Goal: Check status: Check status

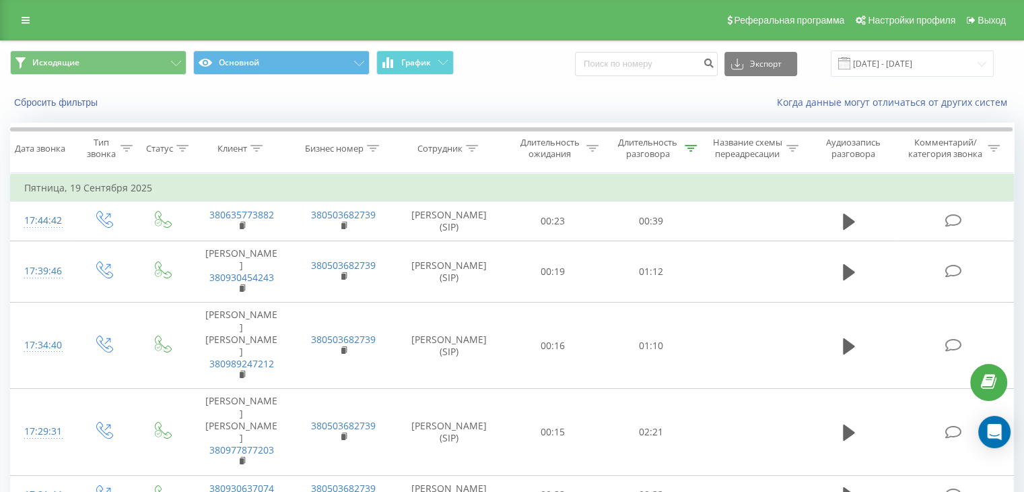
click at [905, 48] on div "Исходящие Основной График Экспорт .csv .xls .xlsx [DATE] - [DATE]" at bounding box center [512, 63] width 1023 height 45
click at [897, 63] on input "[DATE] - [DATE]" at bounding box center [912, 64] width 163 height 26
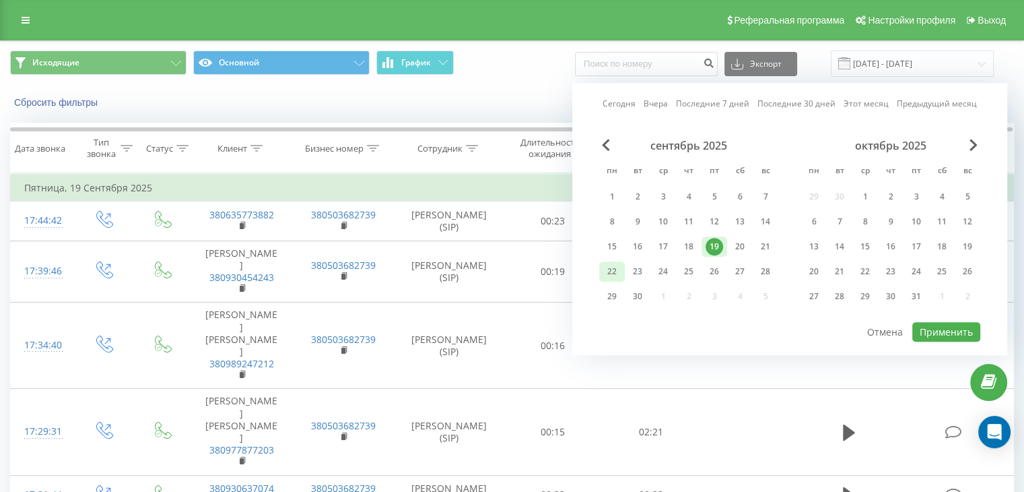
click at [606, 265] on div "22" at bounding box center [612, 272] width 18 height 18
click at [971, 343] on div "Сегодня Вчера Последние 7 дней Последние 30 дней Этот месяц Предыдущий месяц се…" at bounding box center [790, 219] width 435 height 272
click at [969, 331] on button "Применить" at bounding box center [947, 332] width 68 height 20
type input "[DATE] - [DATE]"
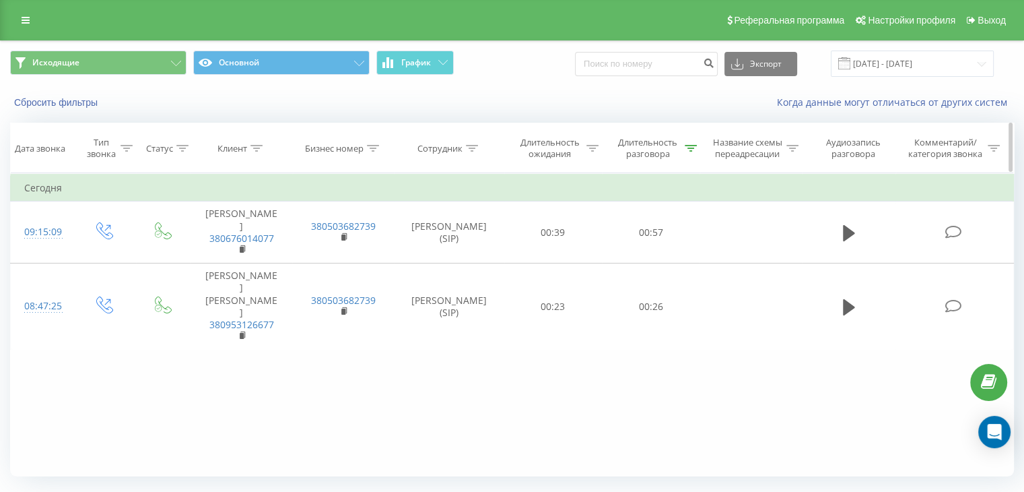
click at [624, 152] on div "Длительность разговора" at bounding box center [647, 148] width 67 height 23
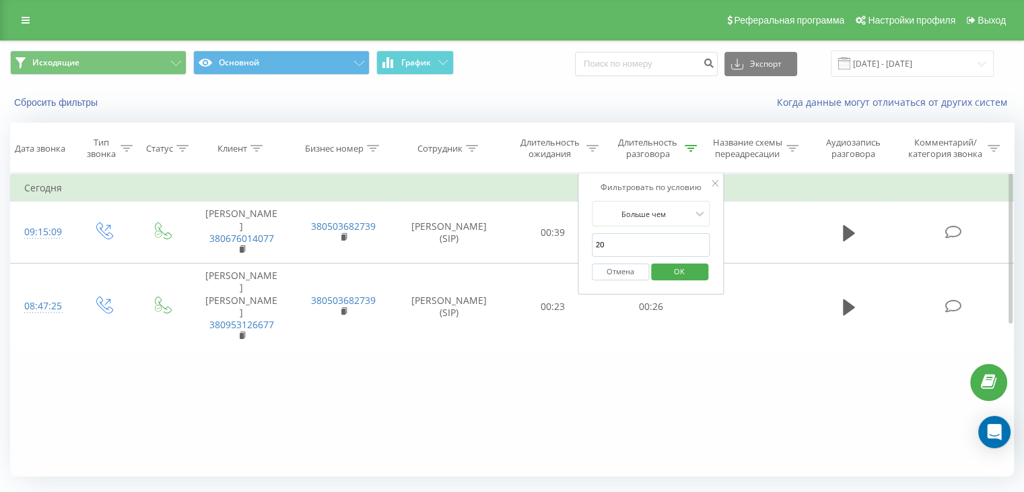
click at [663, 269] on span "OK" at bounding box center [680, 271] width 38 height 21
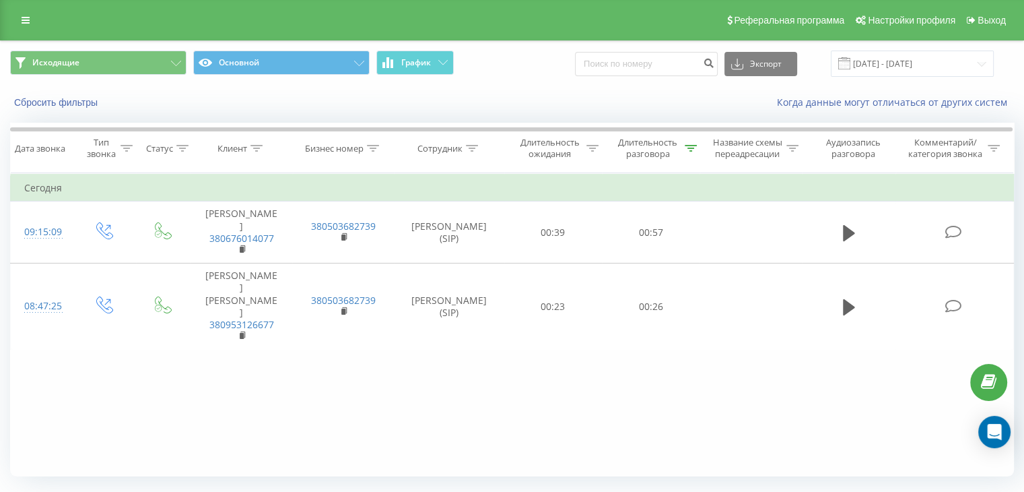
click at [130, 44] on div "Исходящие Основной График Экспорт .csv .xls .xlsx [DATE] - [DATE]" at bounding box center [512, 63] width 1023 height 45
click at [125, 64] on button "Исходящие" at bounding box center [98, 63] width 176 height 24
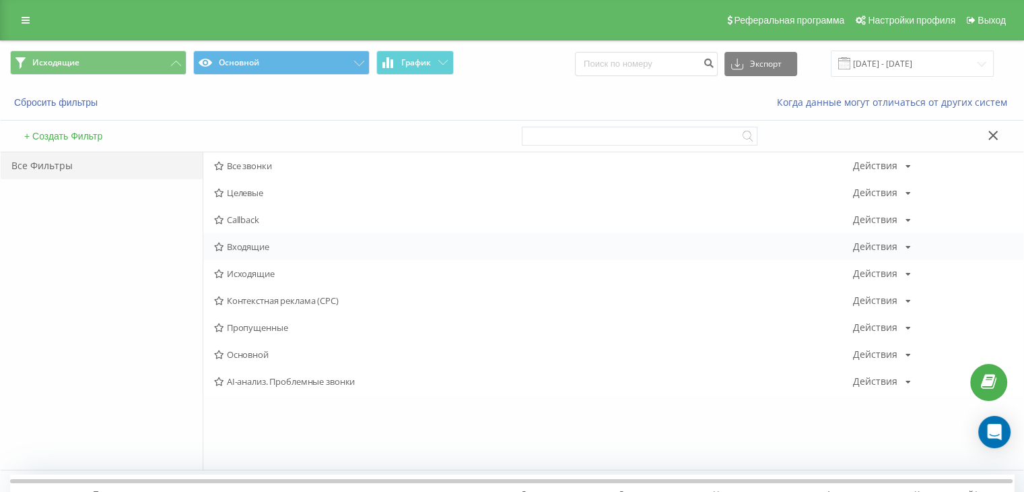
click at [218, 243] on icon at bounding box center [219, 246] width 10 height 9
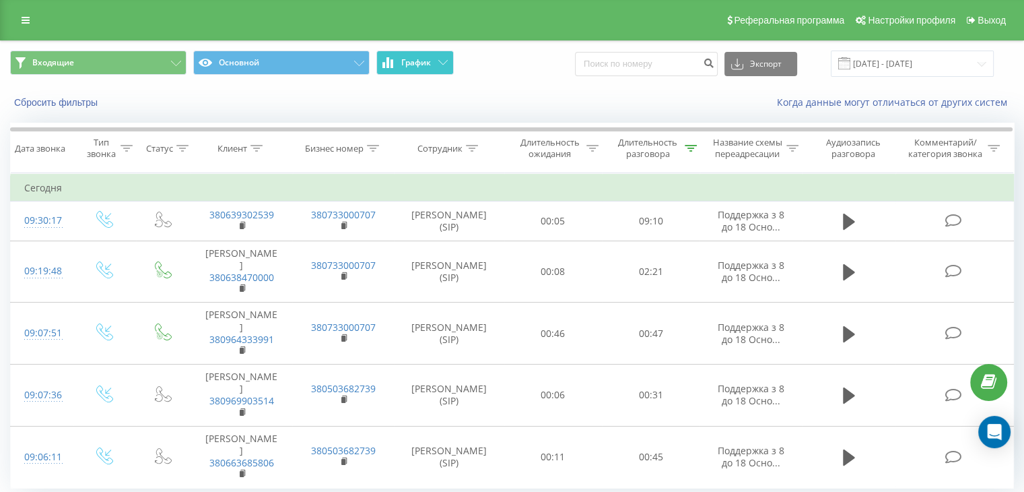
click at [416, 60] on span "График" at bounding box center [416, 62] width 30 height 9
